Goal: Find specific fact: Find specific fact

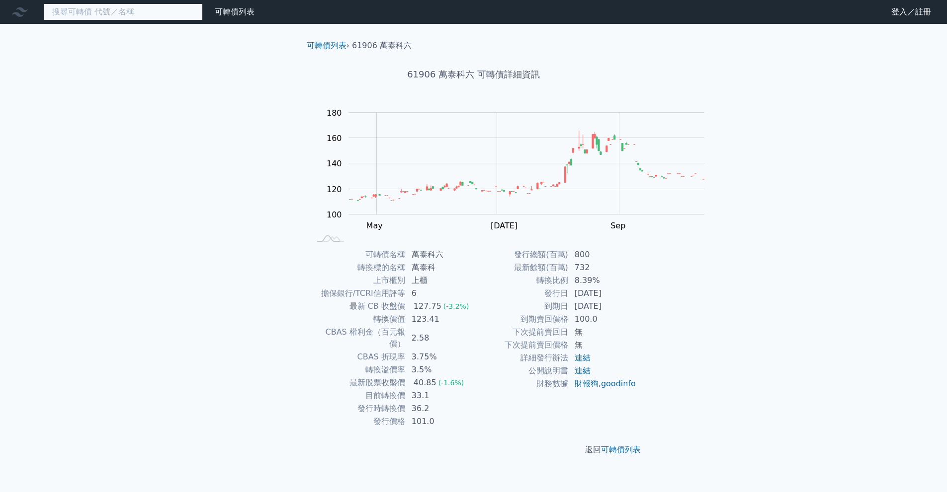
click at [149, 19] on input at bounding box center [123, 11] width 159 height 17
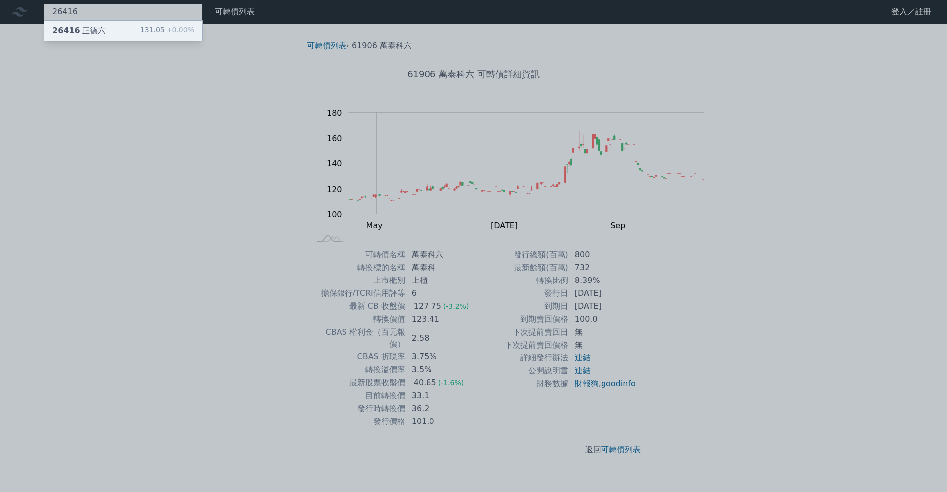
type input "26416"
click at [147, 33] on div "26416 正德六 131.05 +0.00%" at bounding box center [123, 31] width 158 height 20
click at [102, 14] on div at bounding box center [473, 246] width 947 height 492
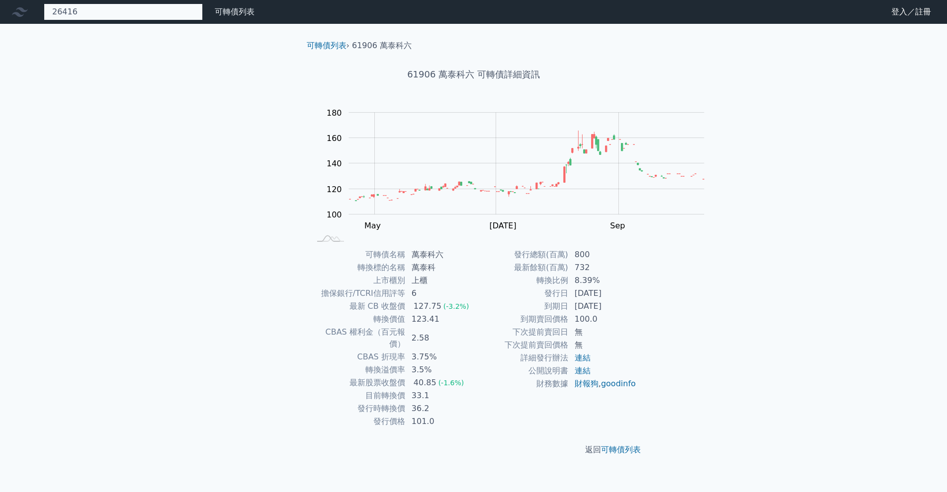
click at [102, 13] on div "26416 26416 正德六 131.05 +0.00%" at bounding box center [123, 11] width 159 height 17
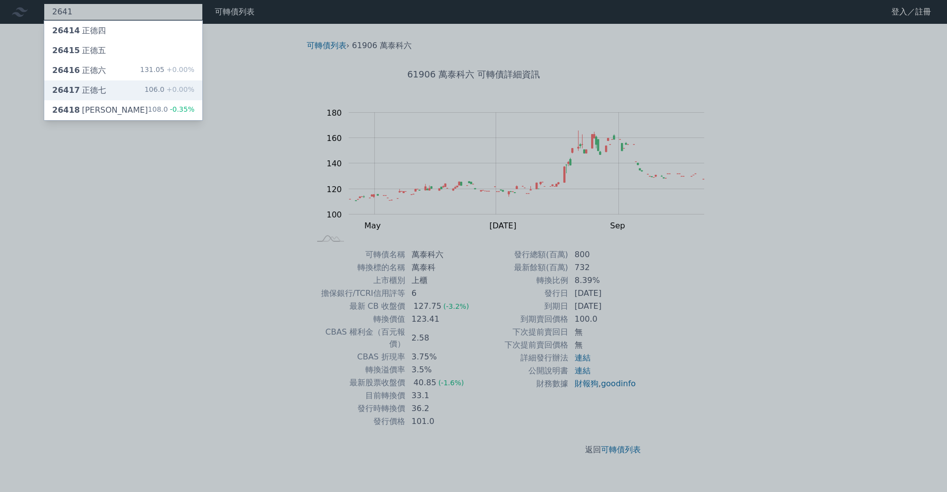
type input "2641"
click at [135, 100] on div "26417 正德七 106.0 +0.00%" at bounding box center [123, 90] width 158 height 20
